Goal: Complete application form: Complete application form

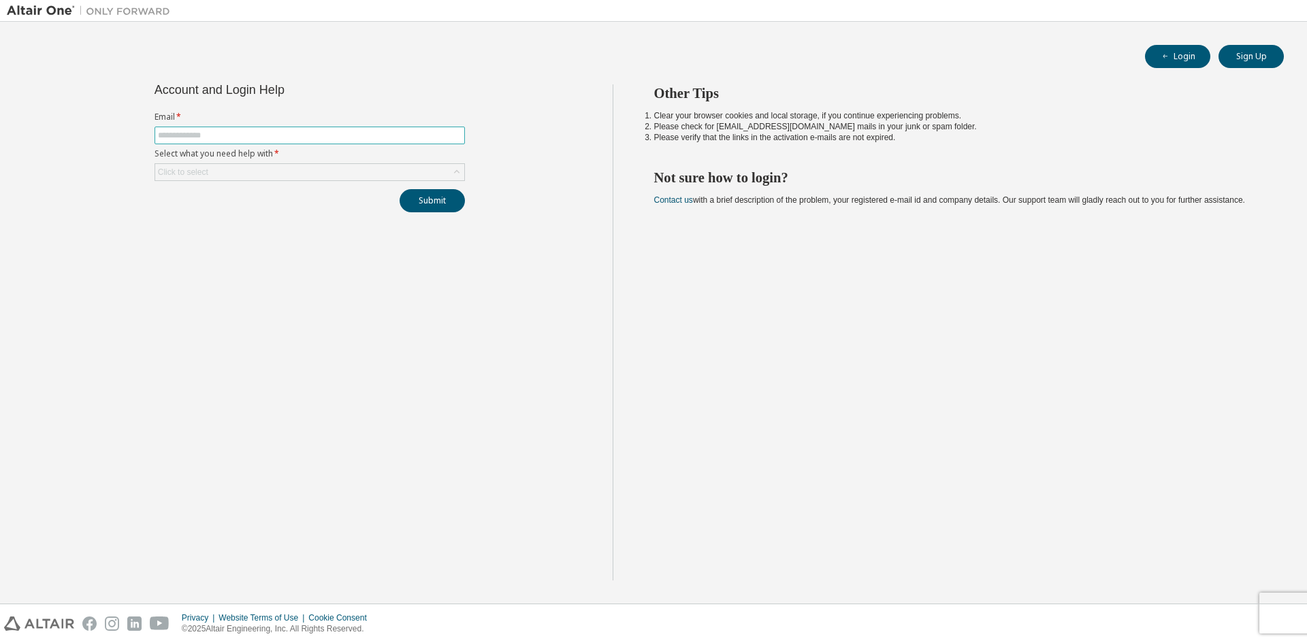
click at [288, 135] on input "text" at bounding box center [310, 135] width 304 height 11
click at [269, 173] on div "Click to select" at bounding box center [309, 172] width 309 height 16
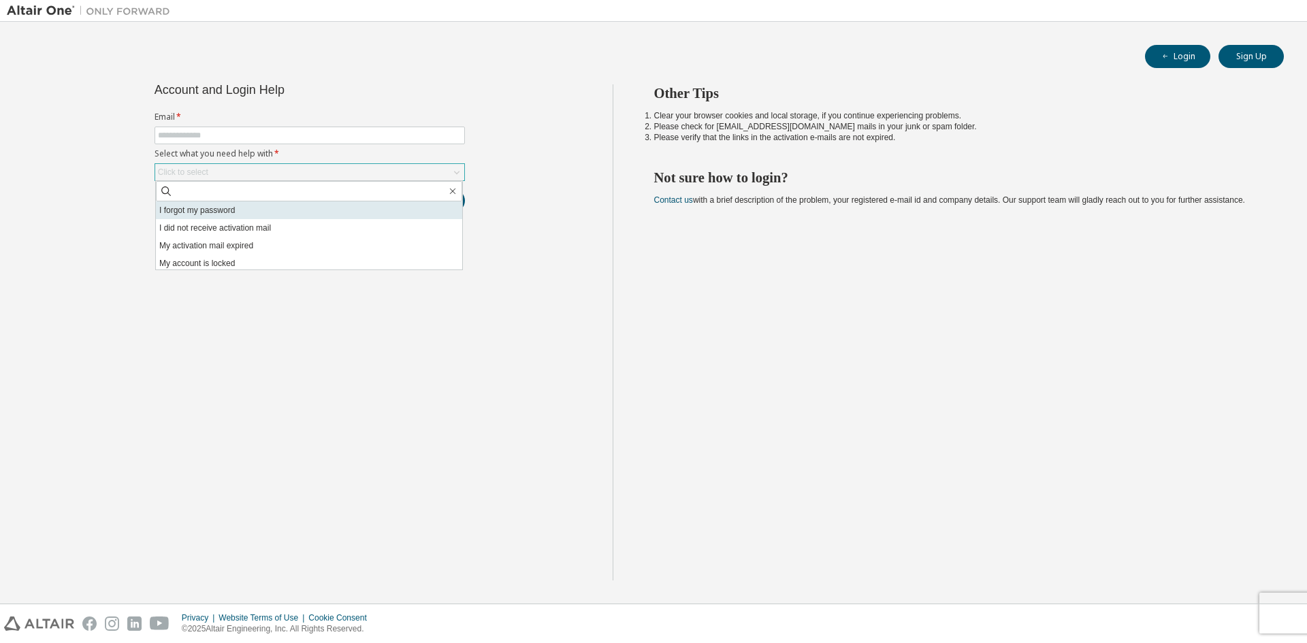
click at [220, 217] on li "I forgot my password" at bounding box center [309, 210] width 306 height 18
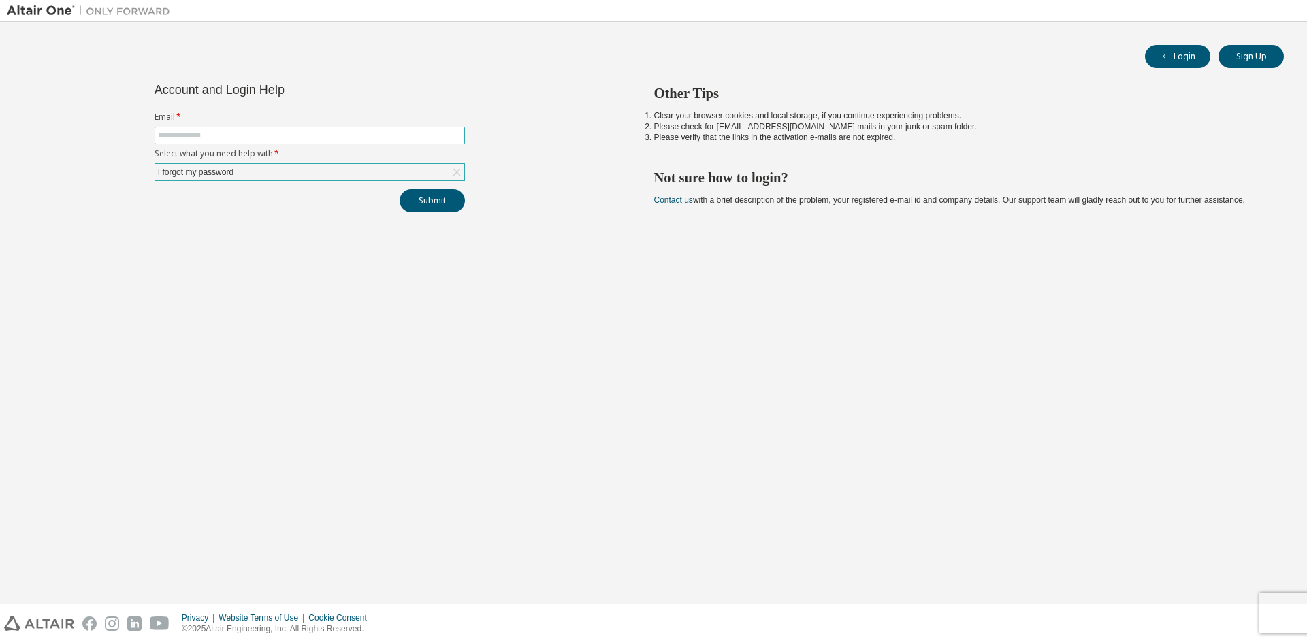
click at [218, 138] on input "text" at bounding box center [310, 135] width 304 height 11
type input "**********"
click at [433, 207] on button "Submit" at bounding box center [432, 200] width 65 height 23
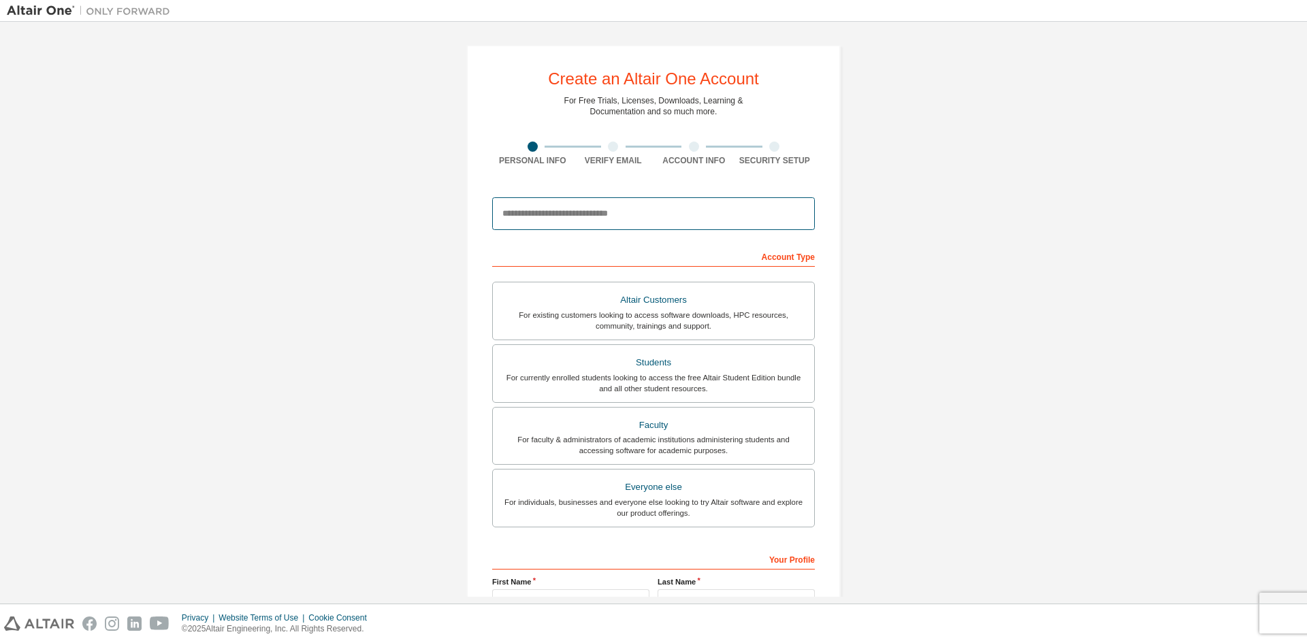
click at [538, 218] on input "email" at bounding box center [653, 213] width 323 height 33
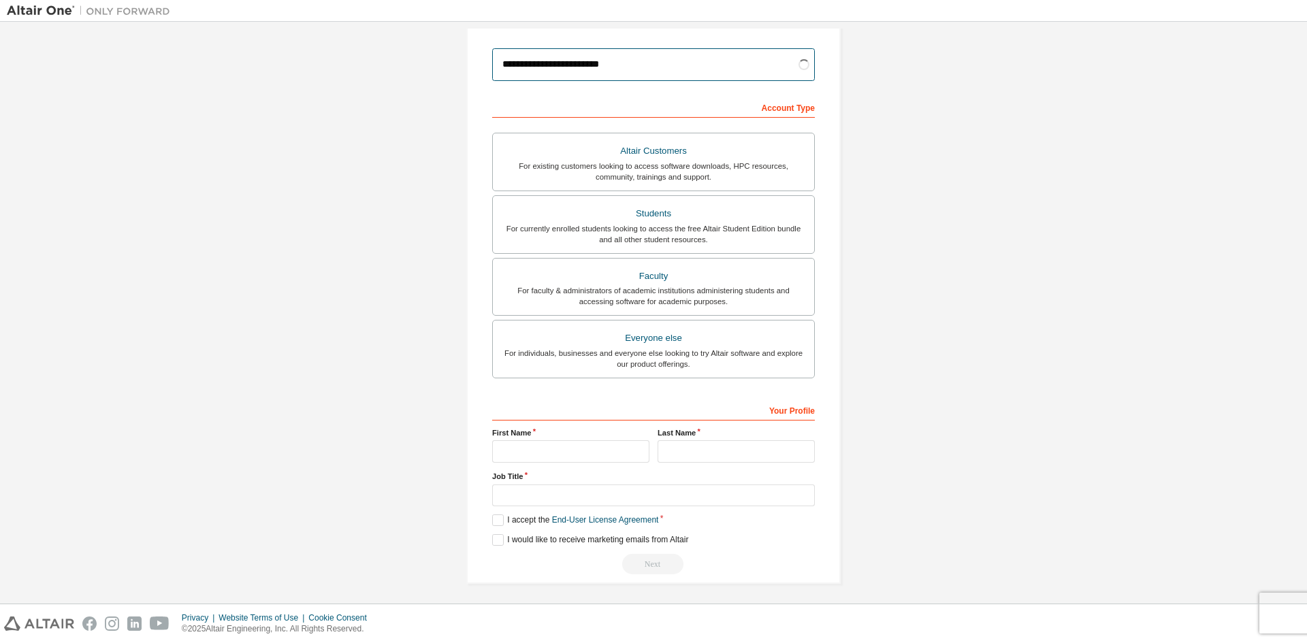
scroll to position [152, 0]
type input "**********"
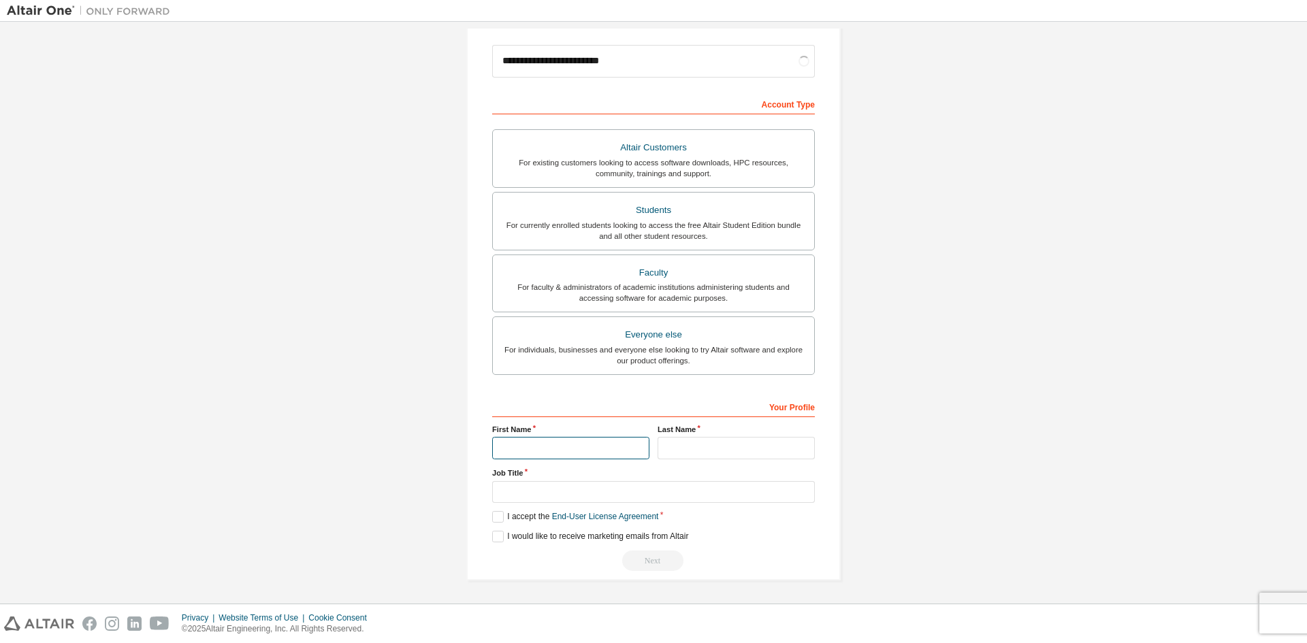
click at [561, 446] on input "text" at bounding box center [570, 448] width 157 height 22
type input "******"
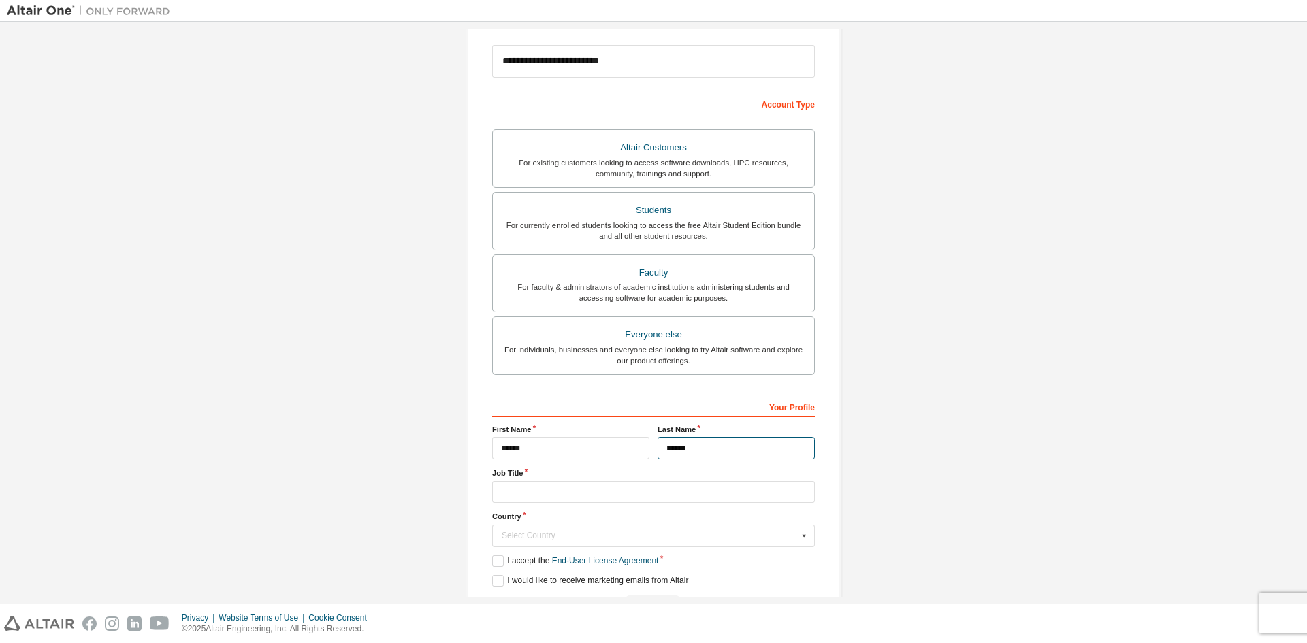
type input "*****"
click at [565, 498] on input "text" at bounding box center [653, 492] width 323 height 22
type input "**********"
click at [532, 541] on input "text" at bounding box center [653, 535] width 321 height 21
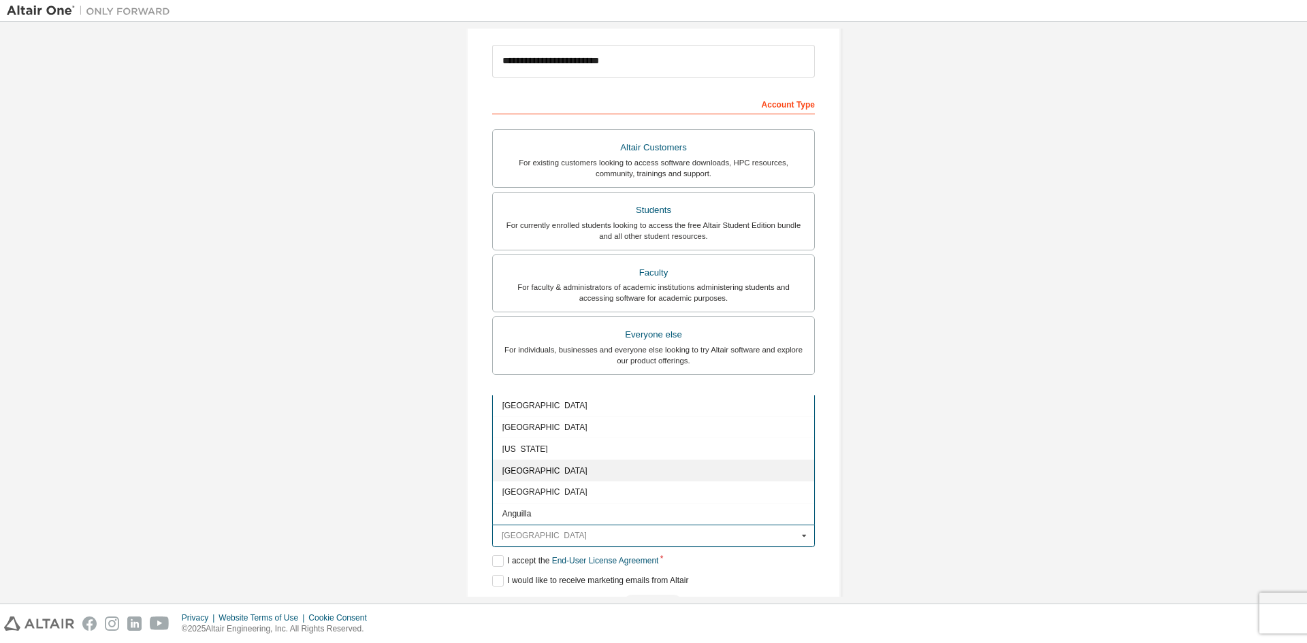
scroll to position [340, 0]
click at [534, 527] on input "text" at bounding box center [653, 535] width 321 height 21
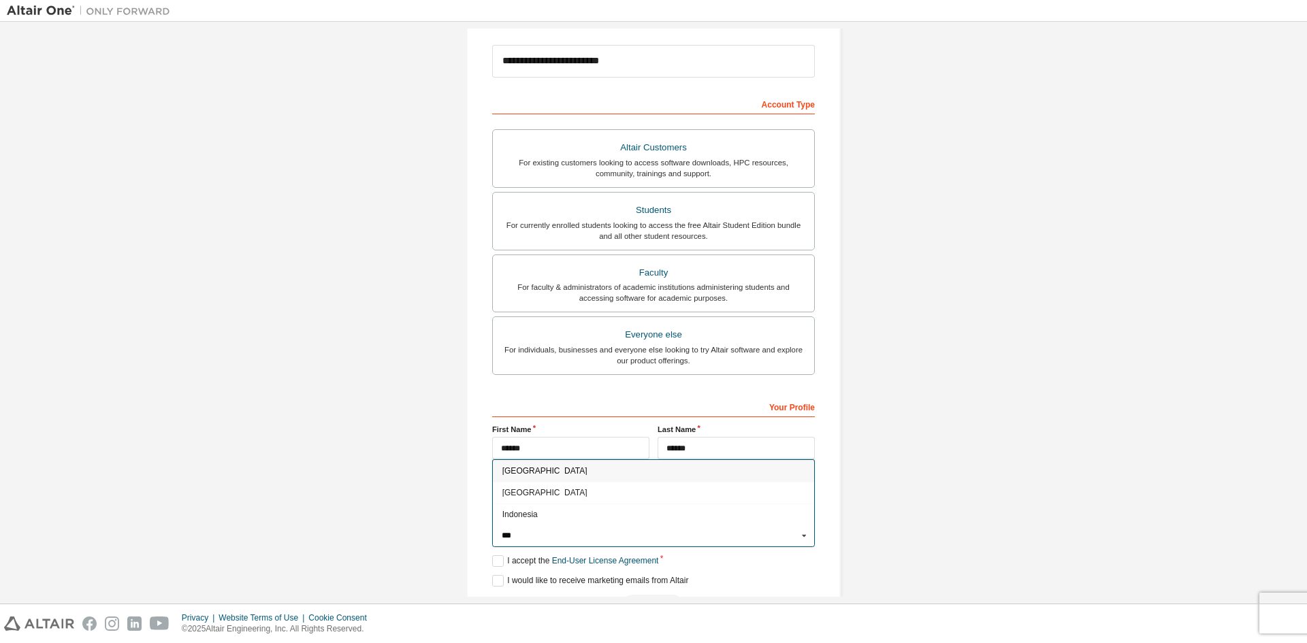
scroll to position [0, 0]
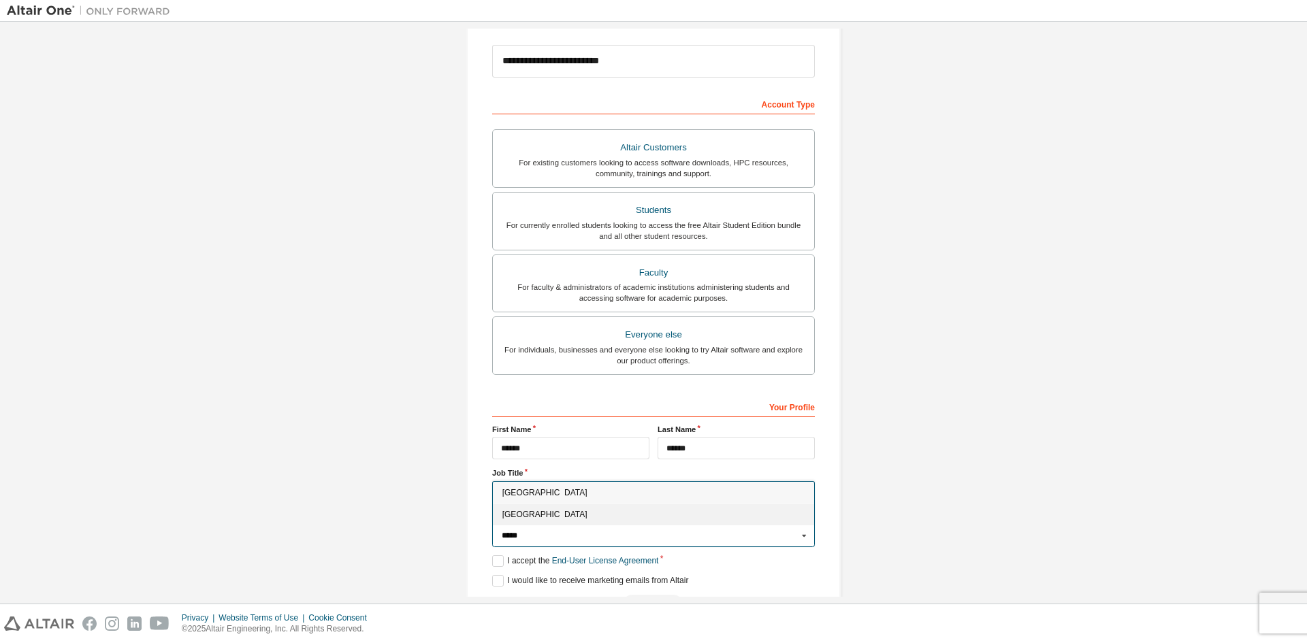
type input "*****"
click at [526, 523] on div "India" at bounding box center [653, 515] width 321 height 22
type input "***"
click at [497, 565] on label "I accept the End-User License Agreement" at bounding box center [575, 561] width 166 height 12
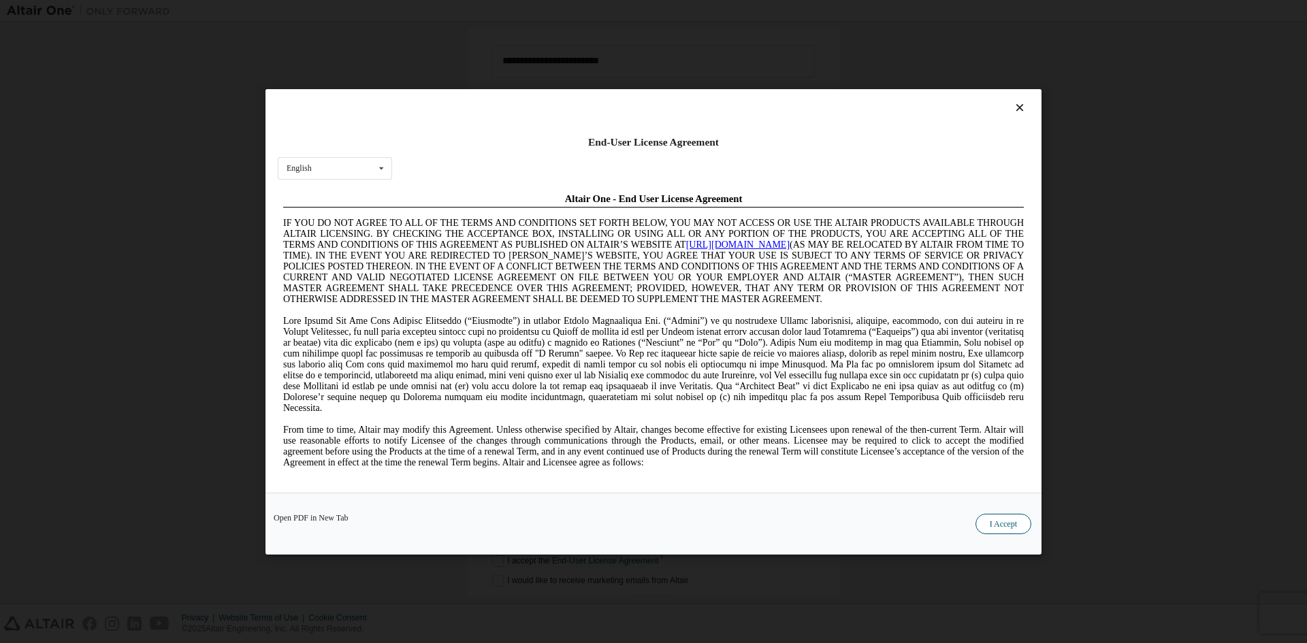
click at [995, 523] on button "I Accept" at bounding box center [1003, 523] width 56 height 20
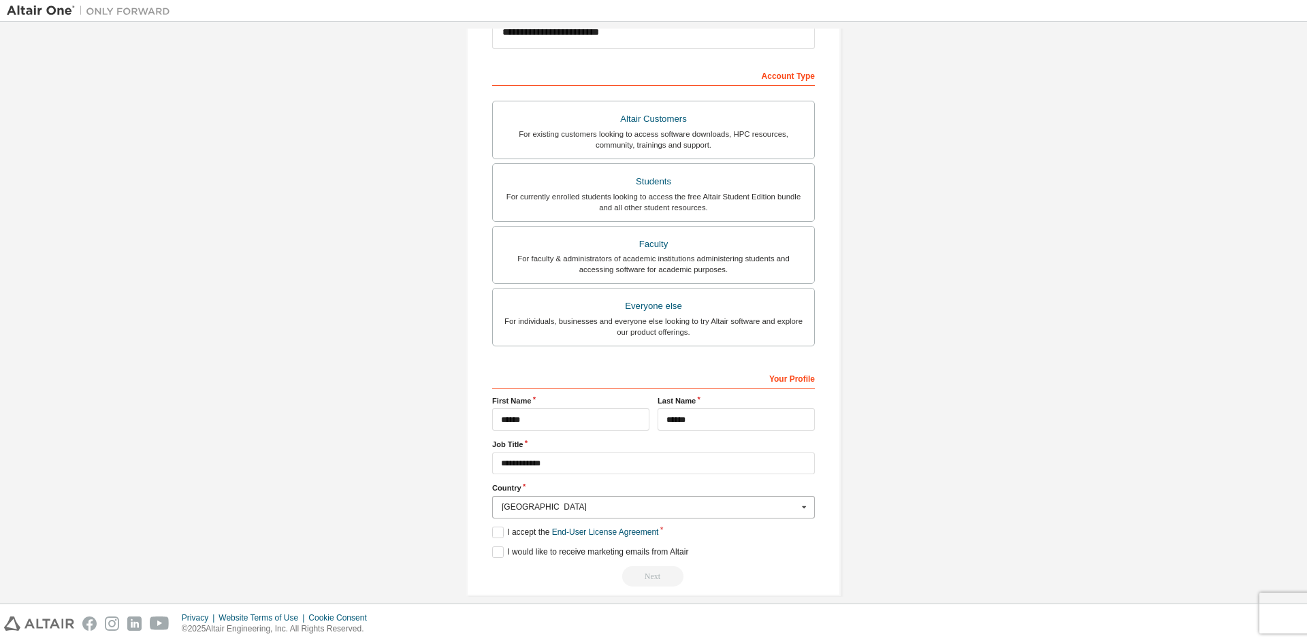
scroll to position [197, 0]
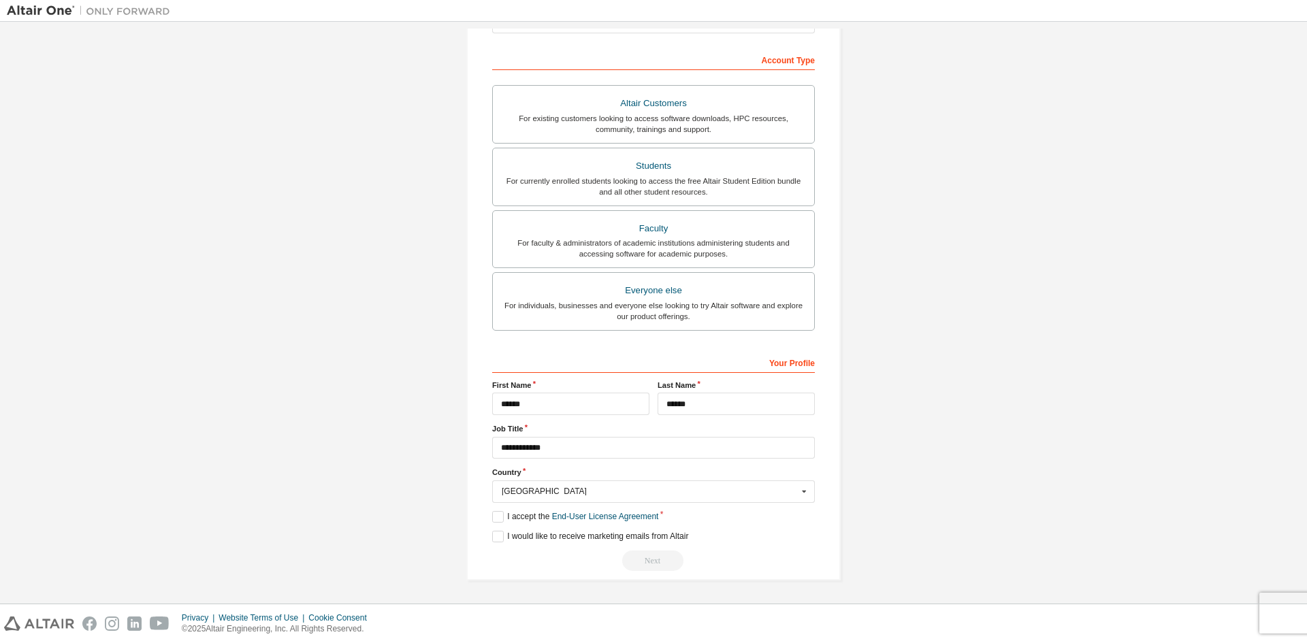
click at [653, 563] on div "Next" at bounding box center [653, 561] width 323 height 20
click at [500, 535] on label "I would like to receive marketing emails from Altair" at bounding box center [590, 537] width 196 height 12
click at [492, 536] on label "I would like to receive marketing emails from Altair" at bounding box center [590, 537] width 196 height 12
click at [648, 558] on div "Next" at bounding box center [653, 561] width 323 height 20
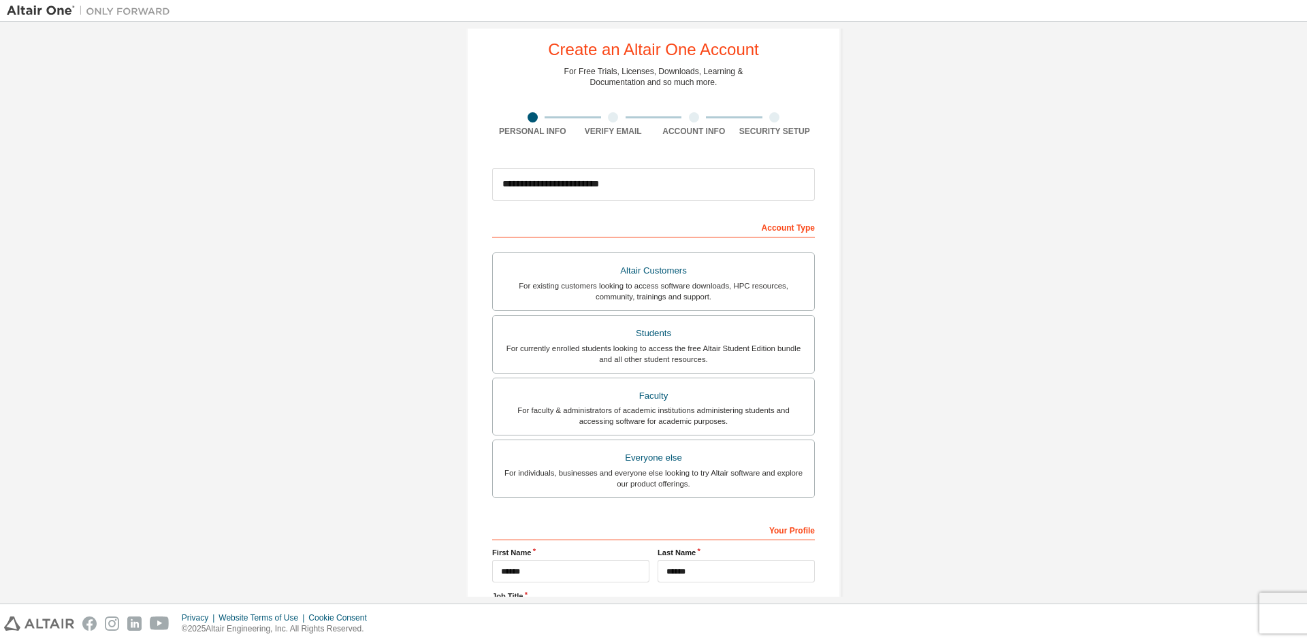
scroll to position [0, 0]
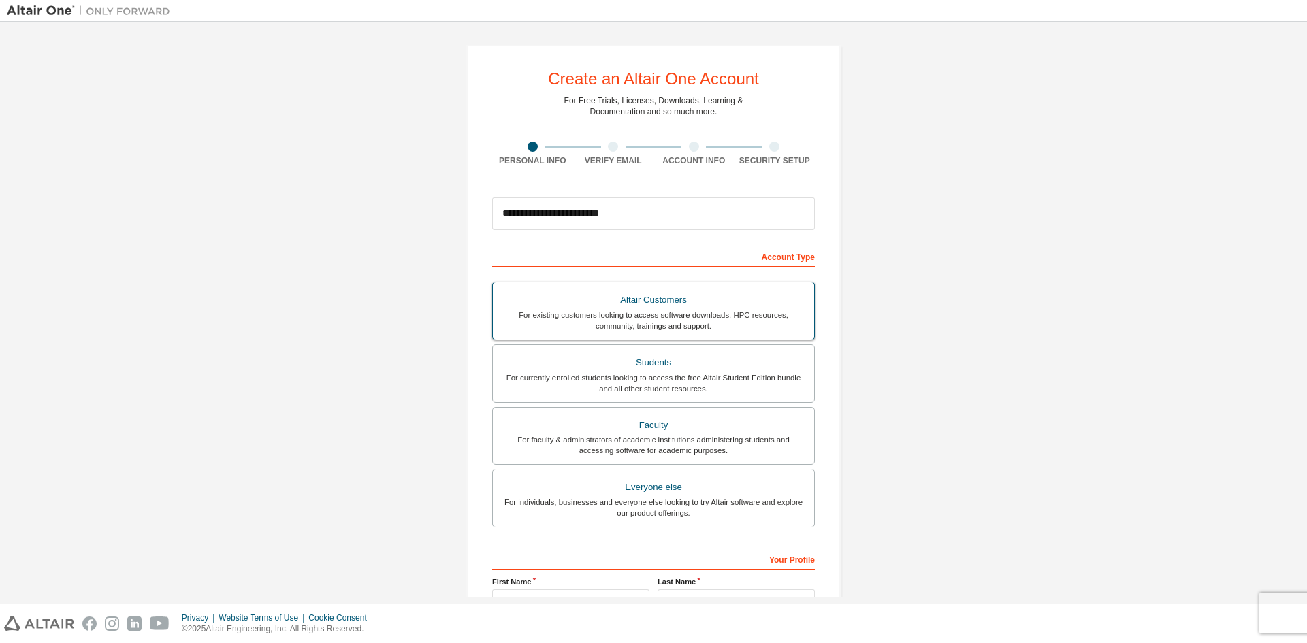
click at [655, 315] on div "For existing customers looking to access software downloads, HPC resources, com…" at bounding box center [653, 321] width 305 height 22
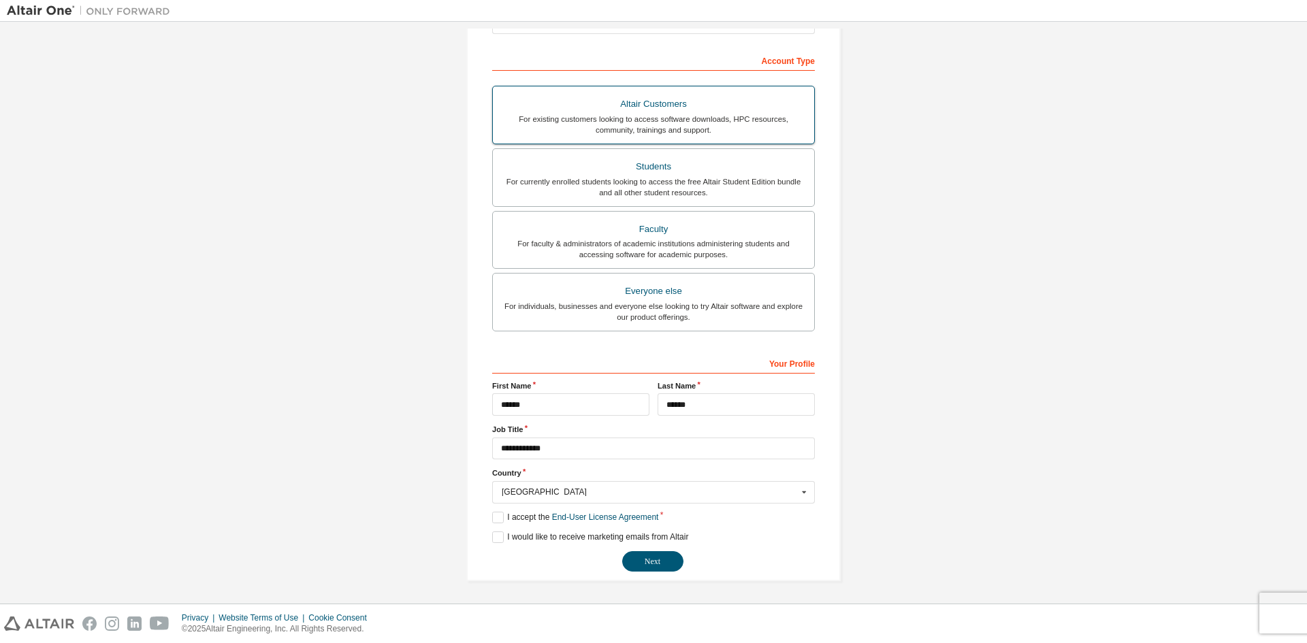
scroll to position [197, 0]
click at [636, 563] on button "Next" at bounding box center [652, 561] width 61 height 20
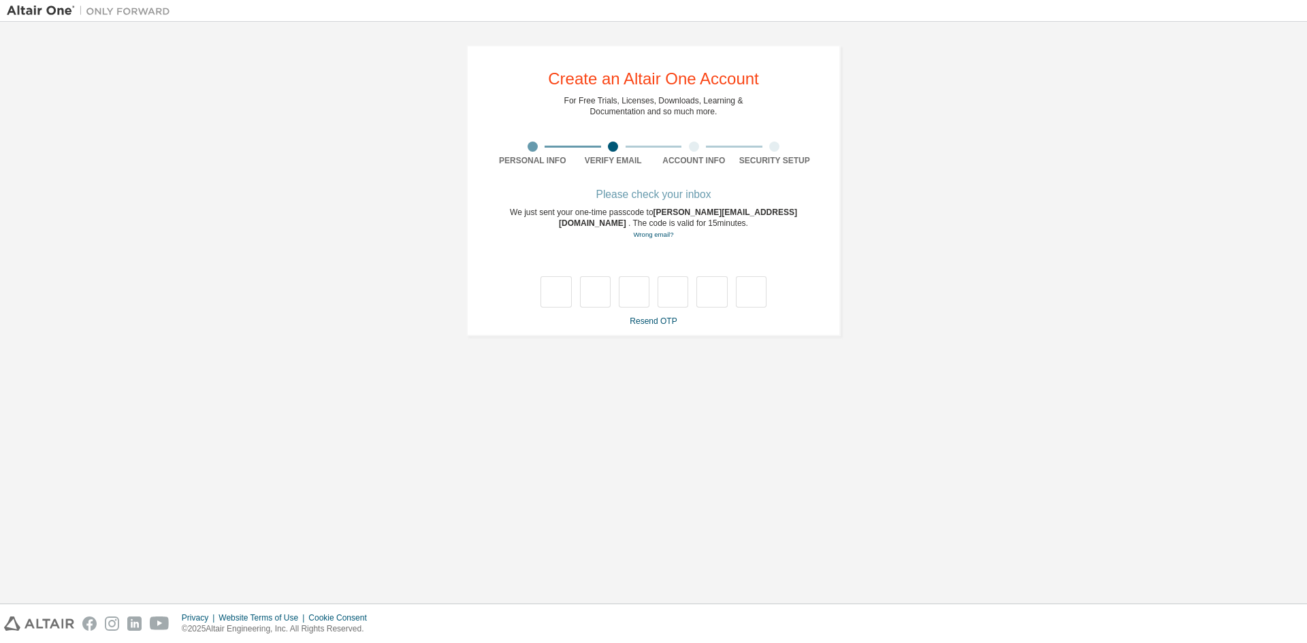
scroll to position [0, 0]
click at [559, 299] on input "text" at bounding box center [555, 291] width 31 height 31
type input "*"
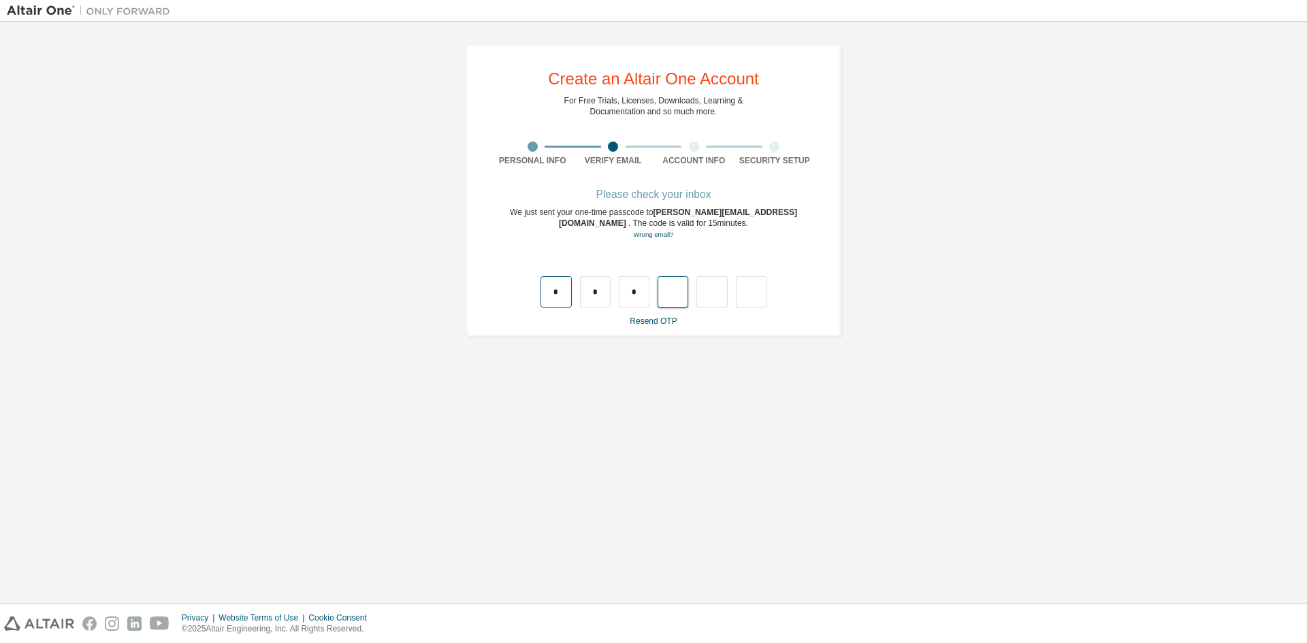
type input "*"
click at [564, 287] on input "text" at bounding box center [555, 291] width 31 height 31
click at [645, 320] on link "Resend OTP" at bounding box center [653, 321] width 47 height 10
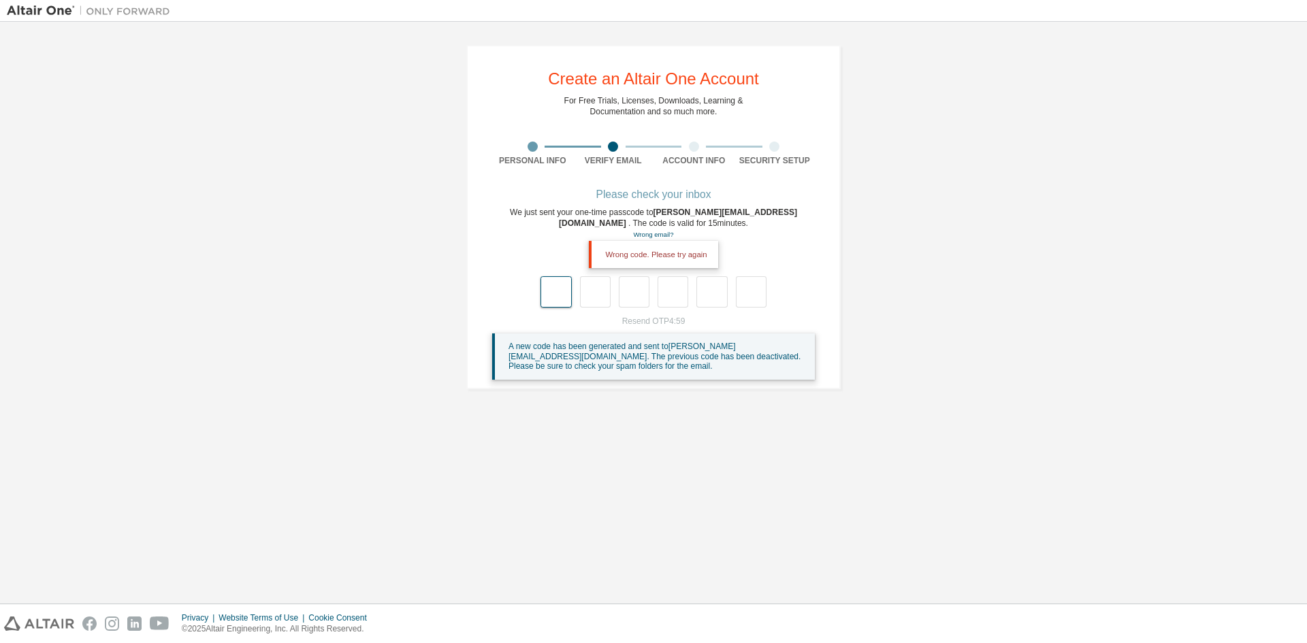
click at [562, 298] on input "text" at bounding box center [555, 291] width 31 height 31
click at [549, 291] on input "text" at bounding box center [555, 291] width 31 height 31
type input "*"
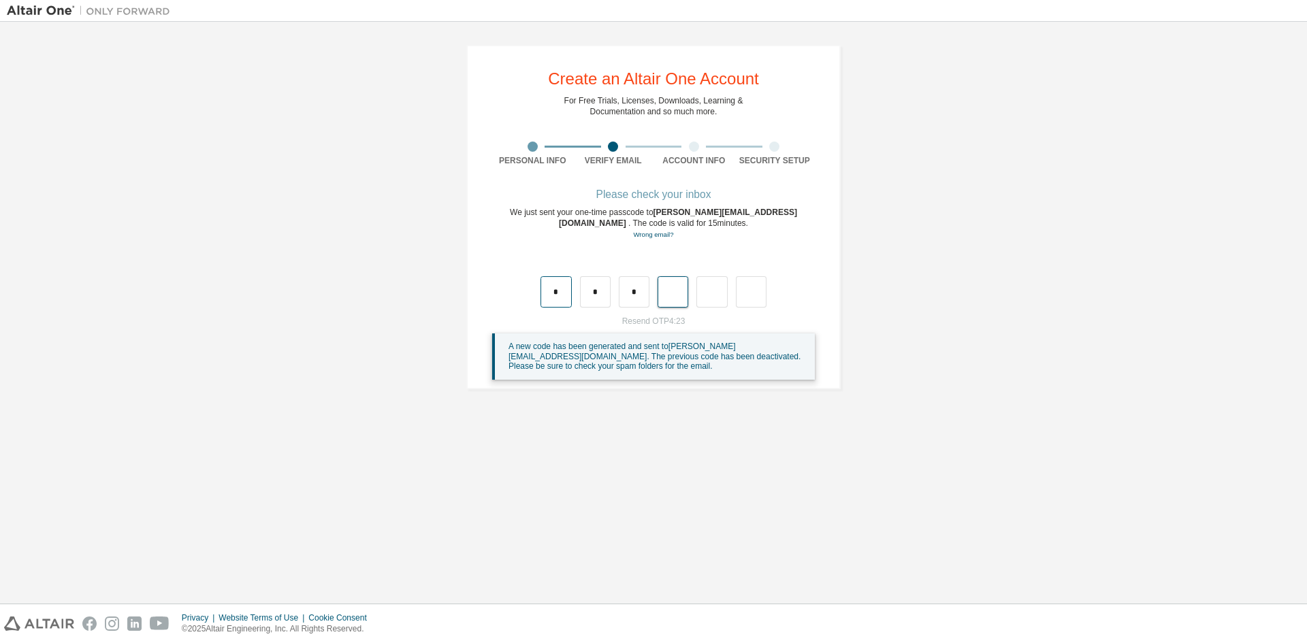
type input "*"
